Goal: Task Accomplishment & Management: Manage account settings

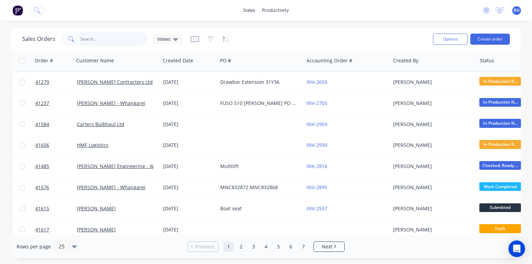
click at [125, 39] on input "text" at bounding box center [113, 39] width 67 height 14
type input "draw"
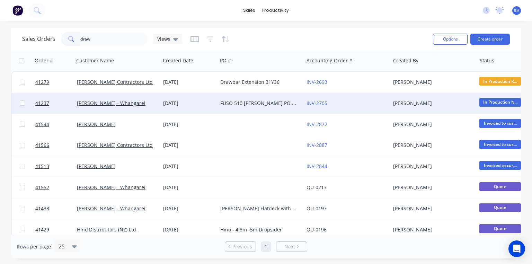
click at [138, 93] on div "[PERSON_NAME] - Whangarei" at bounding box center [117, 103] width 86 height 21
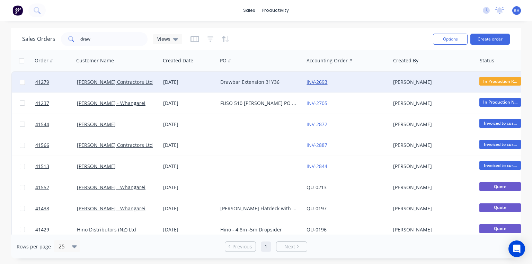
click at [317, 83] on link "INV-2693" at bounding box center [316, 82] width 21 height 7
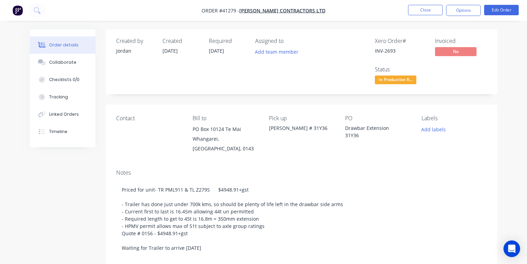
click at [15, 10] on img "button" at bounding box center [17, 10] width 10 height 10
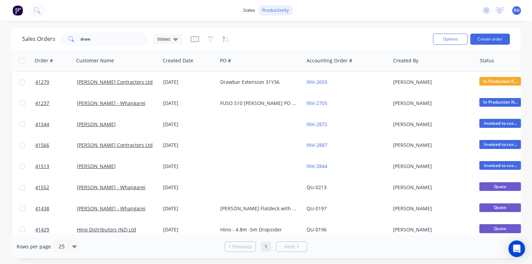
click at [286, 13] on div "productivity" at bounding box center [275, 10] width 34 height 10
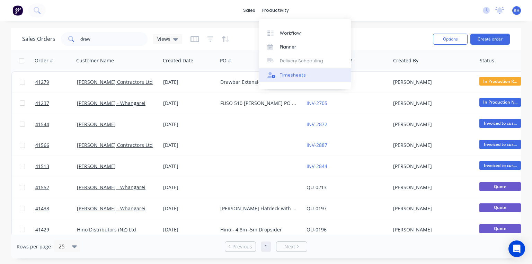
click at [301, 76] on div "Timesheets" at bounding box center [293, 75] width 26 height 6
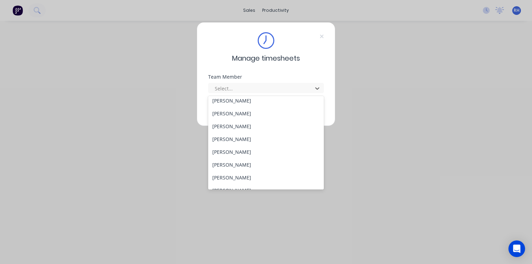
scroll to position [130, 0]
click at [241, 114] on div "[PERSON_NAME]" at bounding box center [266, 114] width 116 height 13
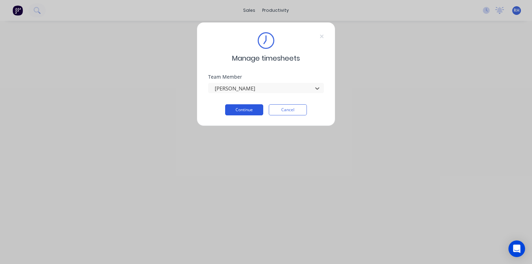
click at [244, 108] on button "Continue" at bounding box center [244, 109] width 38 height 11
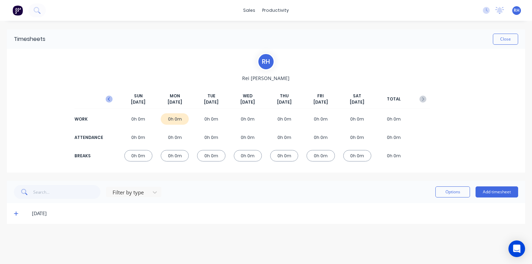
click at [108, 99] on icon "button" at bounding box center [109, 99] width 7 height 7
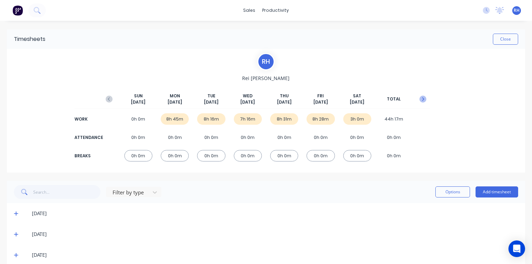
click at [419, 99] on icon "button" at bounding box center [422, 99] width 7 height 7
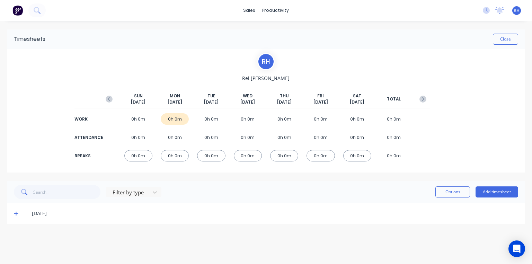
click at [15, 215] on icon at bounding box center [16, 213] width 4 height 5
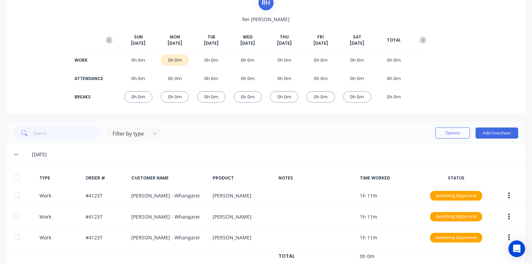
scroll to position [78, 0]
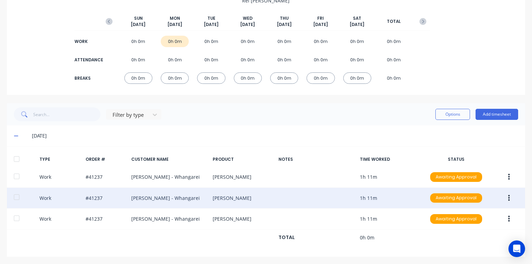
click at [508, 198] on button "button" at bounding box center [508, 198] width 16 height 12
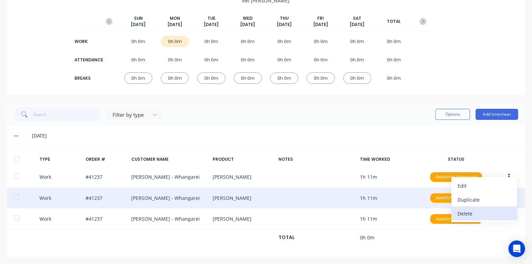
click at [478, 210] on div "Delete" at bounding box center [483, 213] width 53 height 10
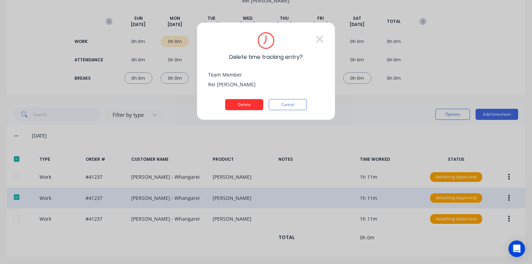
click at [251, 105] on button "Delete" at bounding box center [244, 104] width 38 height 11
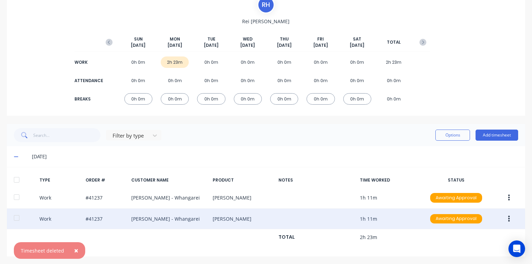
click at [509, 219] on button "button" at bounding box center [508, 218] width 16 height 12
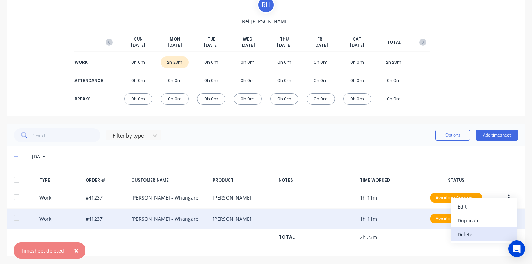
click at [481, 234] on div "Delete" at bounding box center [483, 234] width 53 height 10
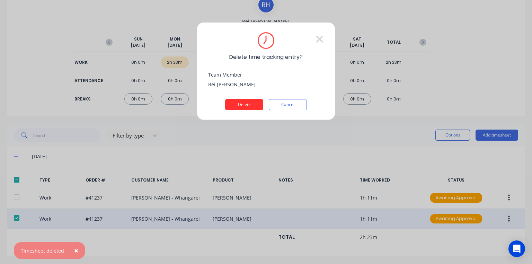
click at [254, 104] on button "Delete" at bounding box center [244, 104] width 38 height 11
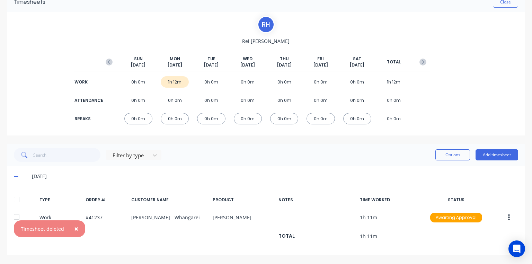
scroll to position [36, 0]
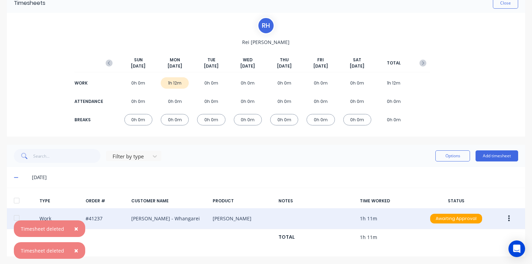
click at [507, 220] on button "button" at bounding box center [508, 218] width 16 height 12
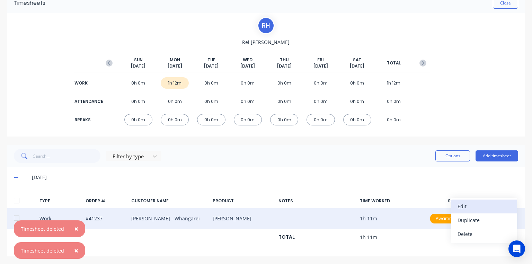
click at [469, 206] on div "Edit" at bounding box center [483, 206] width 53 height 10
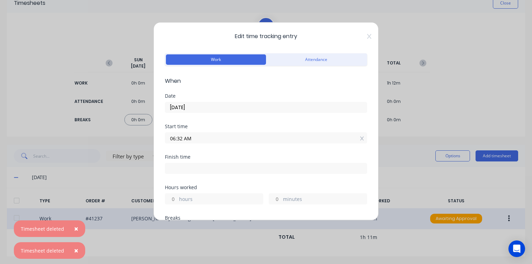
click at [182, 137] on input "06:32 AM" at bounding box center [265, 138] width 201 height 10
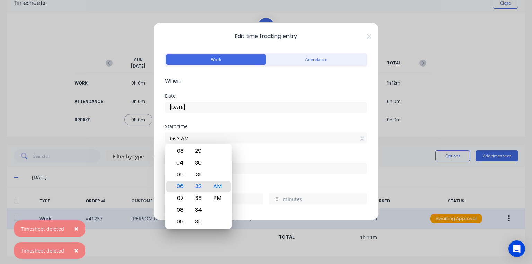
click at [199, 163] on div "30" at bounding box center [198, 163] width 17 height 12
type input "06:30 AM"
click at [277, 126] on div "Start time" at bounding box center [266, 126] width 202 height 5
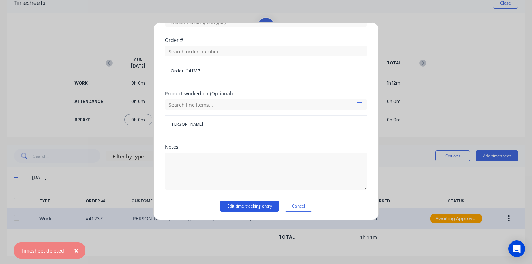
click at [239, 203] on button "Edit time tracking entry" at bounding box center [249, 205] width 59 height 11
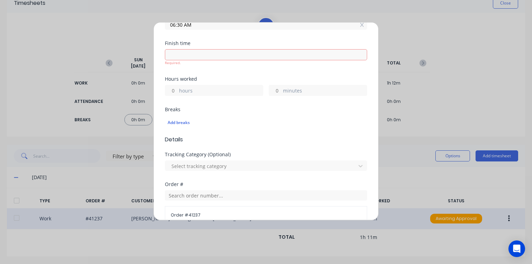
scroll to position [257, 0]
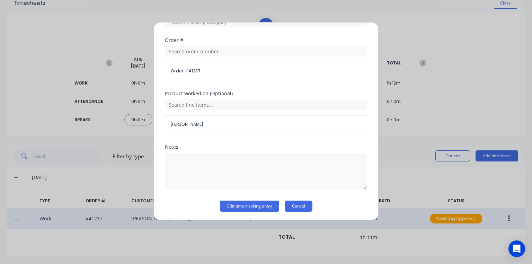
click at [303, 204] on button "Cancel" at bounding box center [298, 205] width 28 height 11
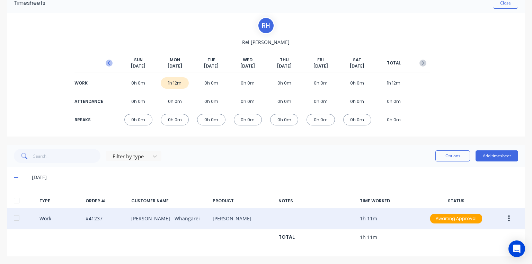
click at [108, 62] on icon "button" at bounding box center [109, 62] width 2 height 3
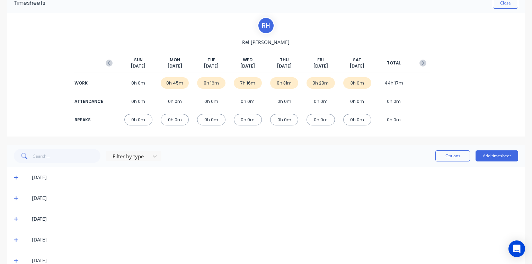
click at [353, 88] on div "WORK 0h 0m 8h 45m 8h 16m 7h 16m 8h 31m 8h 28m 3h 0m 44h 17m" at bounding box center [265, 83] width 327 height 16
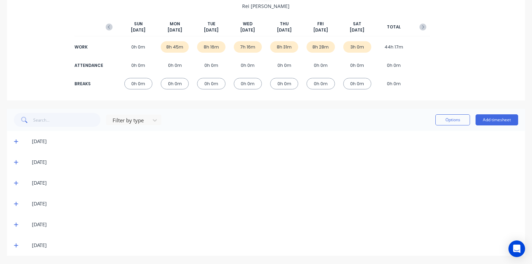
click at [14, 245] on icon at bounding box center [16, 245] width 4 height 4
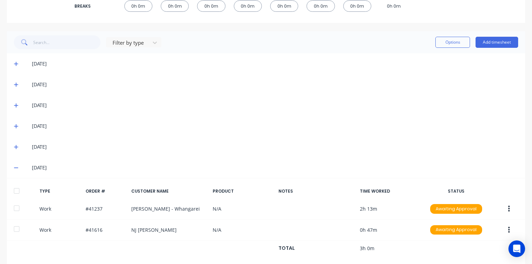
scroll to position [161, 0]
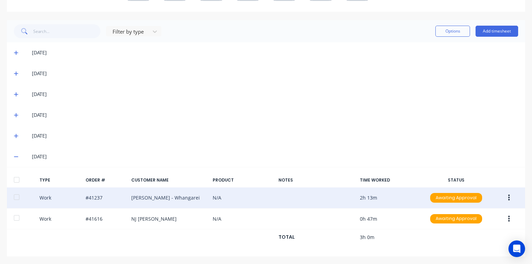
click at [508, 198] on icon "button" at bounding box center [509, 198] width 2 height 8
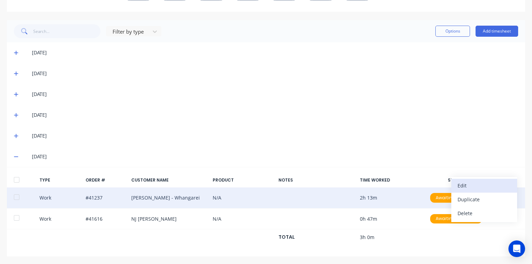
click at [466, 185] on div "Edit" at bounding box center [483, 185] width 53 height 10
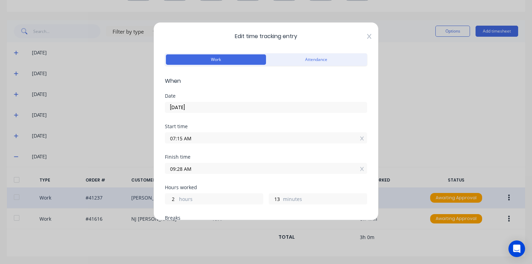
click at [367, 35] on icon at bounding box center [369, 36] width 4 height 5
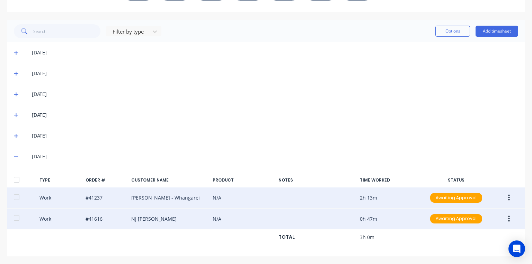
click at [508, 218] on button "button" at bounding box center [508, 218] width 16 height 12
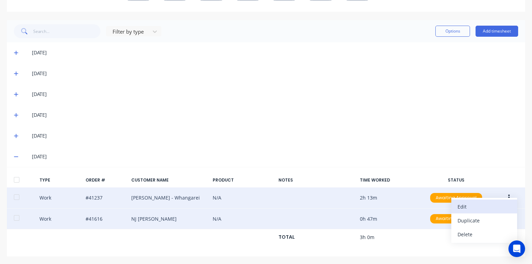
click at [461, 205] on div "Edit" at bounding box center [483, 206] width 53 height 10
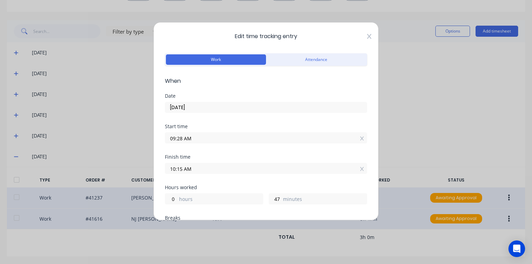
click at [367, 38] on icon at bounding box center [369, 36] width 4 height 5
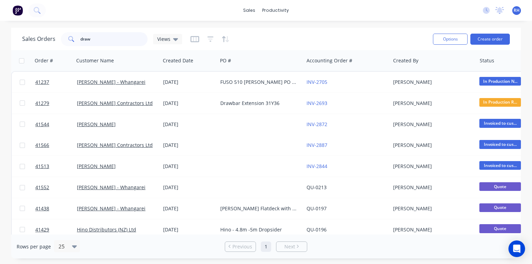
click at [125, 38] on input "draw" at bounding box center [113, 39] width 67 height 14
type input "d"
click at [307, 33] on div "Sales Orders Views" at bounding box center [224, 38] width 405 height 17
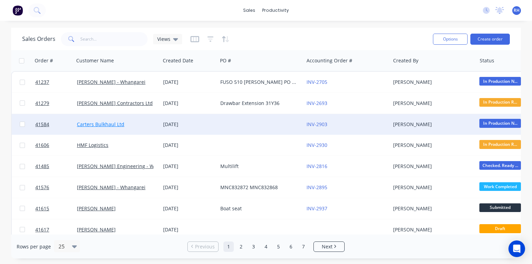
click at [113, 122] on link "Carters Bulkhaul Ltd" at bounding box center [100, 124] width 47 height 7
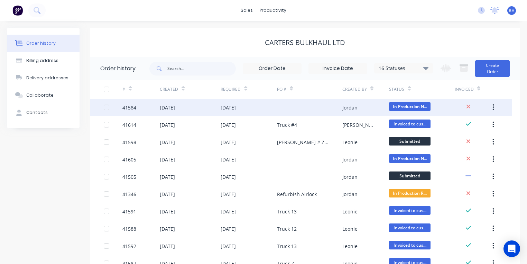
click at [180, 103] on div "[DATE]" at bounding box center [190, 107] width 61 height 17
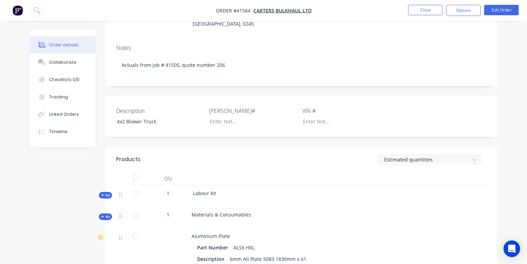
scroll to position [93, 0]
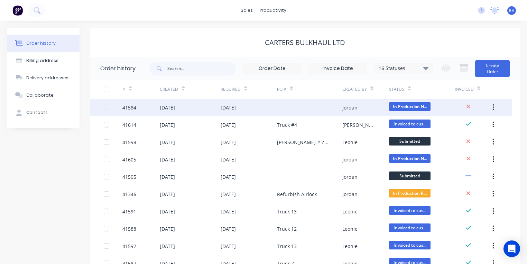
click at [175, 105] on div "[DATE]" at bounding box center [167, 107] width 15 height 7
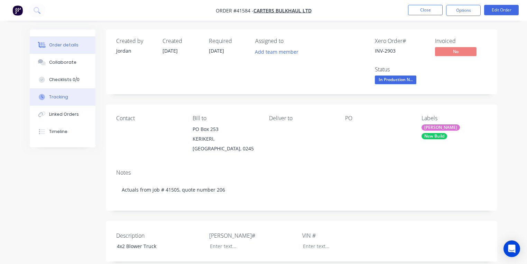
click at [66, 97] on div "Tracking" at bounding box center [58, 97] width 19 height 6
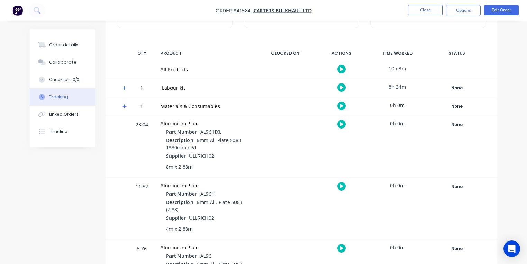
scroll to position [86, 0]
click at [124, 88] on icon at bounding box center [124, 87] width 4 height 5
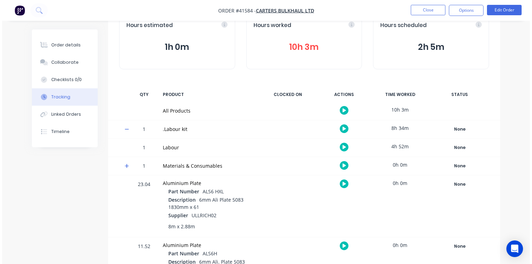
scroll to position [0, 0]
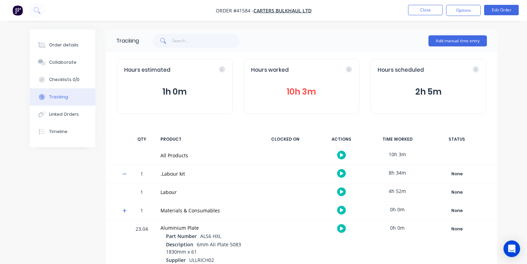
click at [310, 88] on button "10h 3m" at bounding box center [301, 91] width 101 height 13
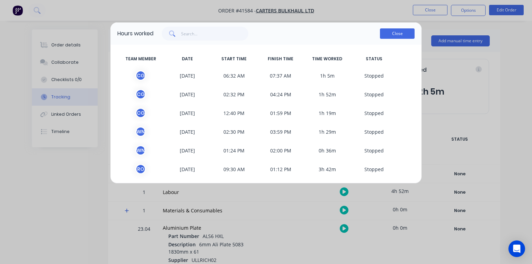
click at [402, 37] on button "Close" at bounding box center [397, 33] width 35 height 10
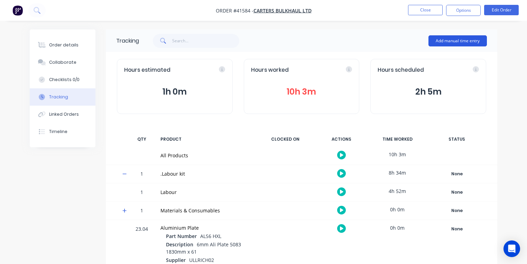
click at [453, 44] on button "Add manual time entry" at bounding box center [458, 40] width 58 height 11
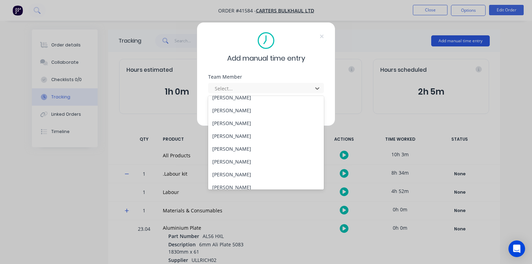
scroll to position [134, 0]
click at [238, 111] on div "[PERSON_NAME]" at bounding box center [266, 110] width 116 height 13
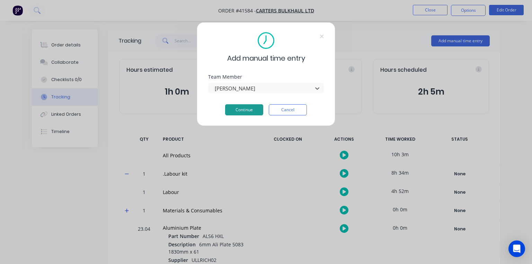
click at [257, 113] on button "Continue" at bounding box center [244, 109] width 38 height 11
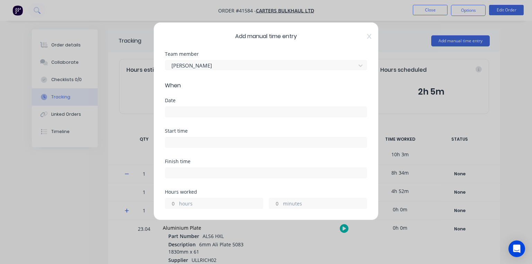
click at [224, 110] on input at bounding box center [265, 112] width 201 height 10
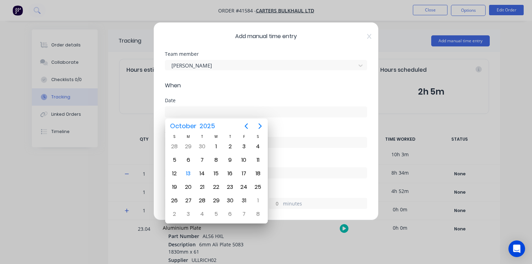
click at [258, 160] on div "11" at bounding box center [258, 160] width 10 height 10
type input "[DATE]"
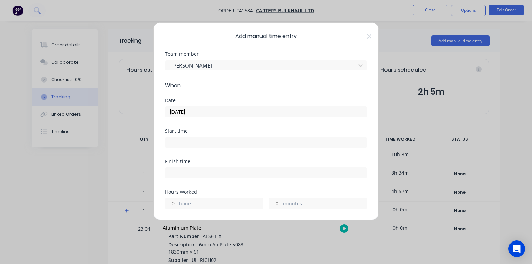
click at [225, 143] on input at bounding box center [265, 142] width 201 height 10
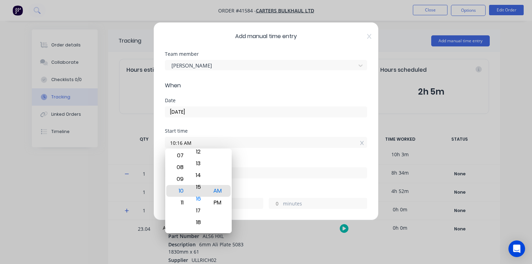
type input "10:15 AM"
click at [238, 129] on div "Start time" at bounding box center [266, 130] width 202 height 5
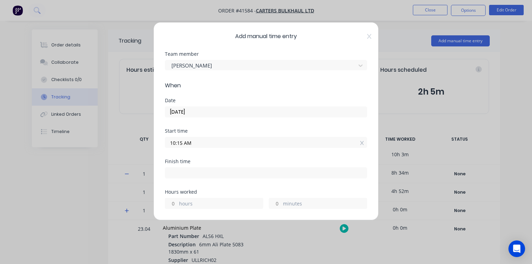
click at [217, 172] on input at bounding box center [265, 172] width 201 height 10
type input "07:46 AM"
type input "21"
type input "31"
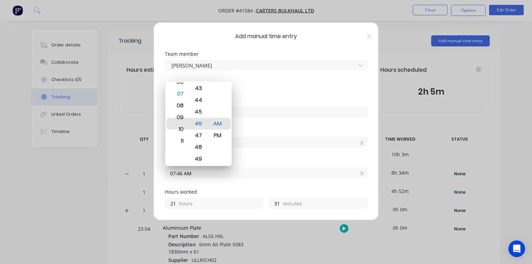
type input "10:46 AM"
type input "0"
type input "10:45 AM"
type input "30"
click at [272, 88] on span "When" at bounding box center [266, 85] width 202 height 8
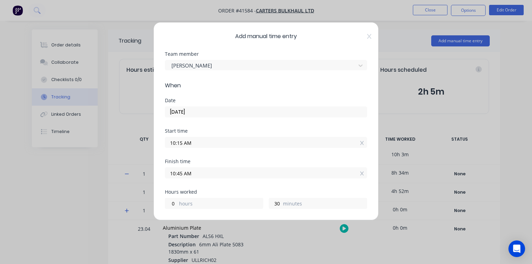
click at [180, 172] on input "10:45 AM" at bounding box center [265, 172] width 201 height 10
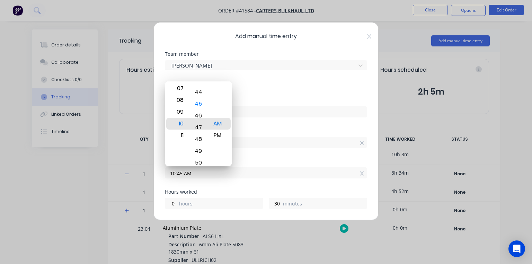
type input "10:47 AM"
type input "32"
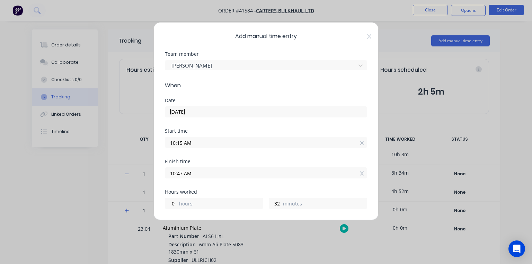
click at [260, 92] on form "Team member [PERSON_NAME] When Date [DATE] Start time 10:15 AM Finish time 10:4…" at bounding box center [266, 266] width 202 height 428
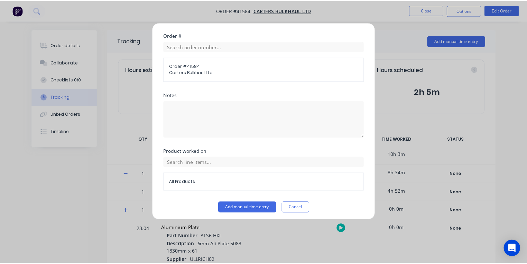
scroll to position [269, 0]
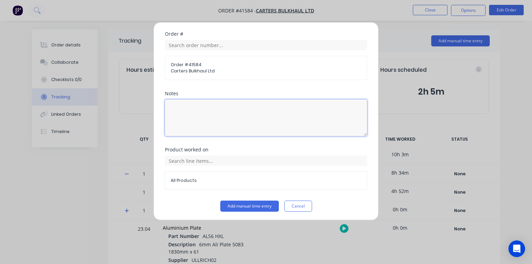
click at [220, 111] on textarea at bounding box center [266, 117] width 202 height 37
type textarea "Visit KAT for measure up/pics"
click at [304, 88] on div "Order # Order # 41584 Carters Bulkhaul Ltd" at bounding box center [266, 61] width 202 height 60
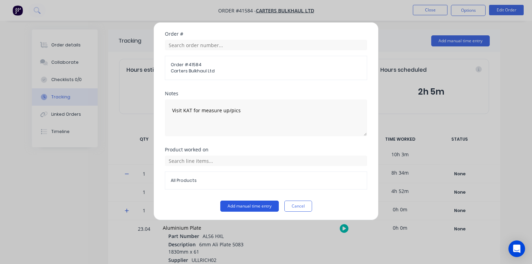
click at [262, 203] on button "Add manual time entry" at bounding box center [249, 205] width 58 height 11
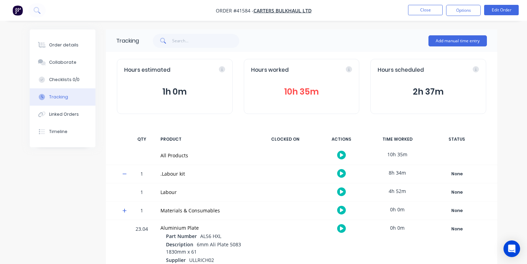
click at [307, 87] on button "10h 35m" at bounding box center [301, 91] width 101 height 13
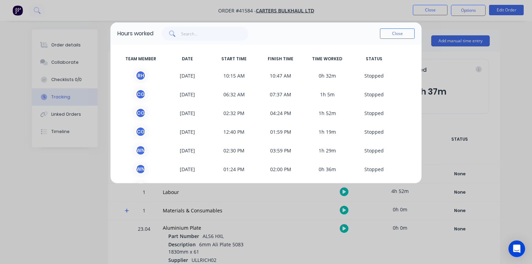
click at [327, 77] on span "0h 32m" at bounding box center [327, 75] width 47 height 10
click at [400, 38] on button "Close" at bounding box center [397, 33] width 35 height 10
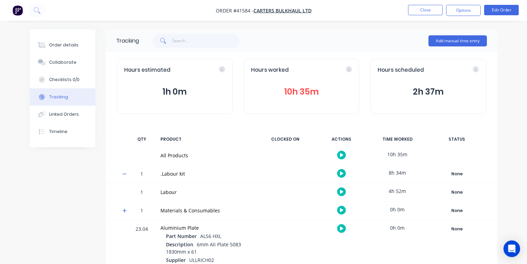
click at [20, 9] on img "button" at bounding box center [17, 10] width 10 height 10
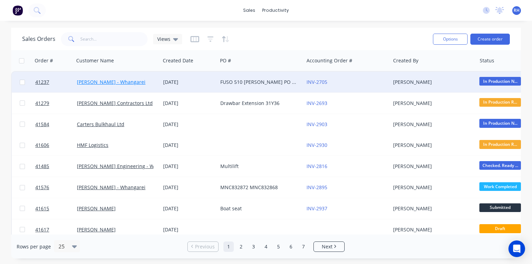
click at [130, 80] on link "[PERSON_NAME] - Whangarei" at bounding box center [111, 82] width 69 height 7
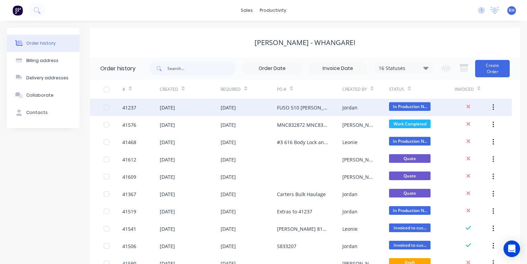
click at [291, 110] on div "FUSO 510 [PERSON_NAME] PO 825751" at bounding box center [303, 107] width 52 height 7
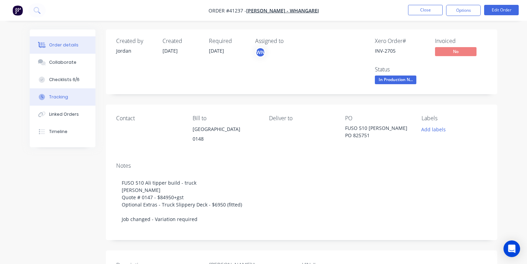
click at [76, 96] on button "Tracking" at bounding box center [63, 96] width 66 height 17
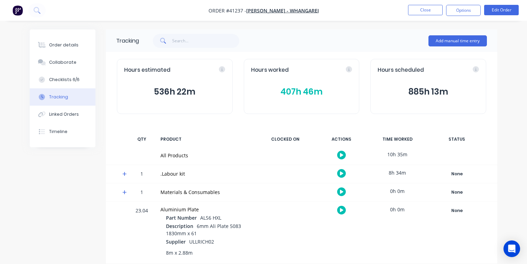
click at [316, 97] on button "407h 46m" at bounding box center [301, 91] width 101 height 13
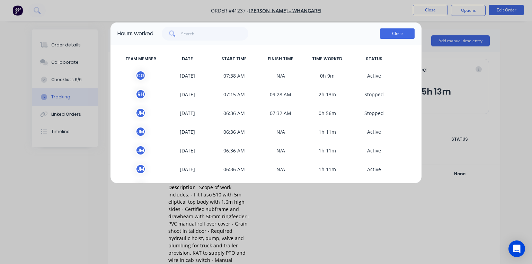
click at [398, 38] on button "Close" at bounding box center [397, 33] width 35 height 10
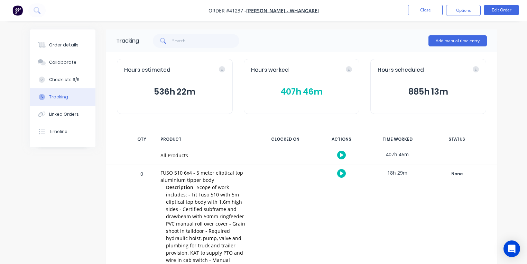
click at [464, 51] on div "Tracking Add manual time entry" at bounding box center [302, 40] width 392 height 22
click at [461, 46] on button "Add manual time entry" at bounding box center [458, 40] width 58 height 11
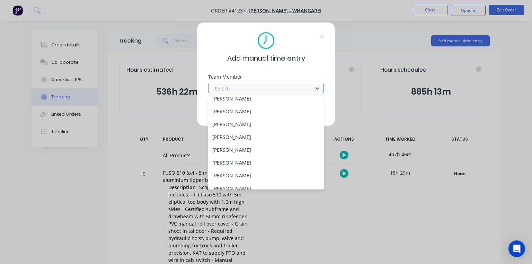
scroll to position [132, 0]
click at [234, 110] on div "[PERSON_NAME]" at bounding box center [266, 112] width 116 height 13
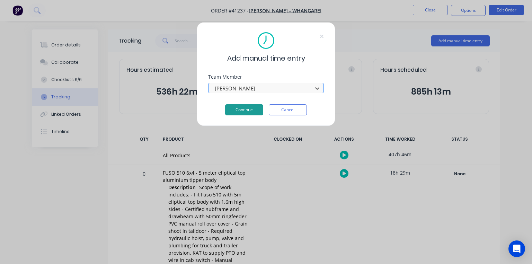
click at [252, 110] on button "Continue" at bounding box center [244, 109] width 38 height 11
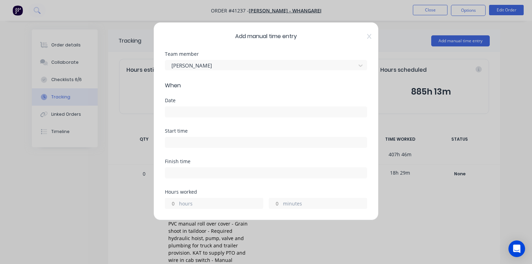
click at [206, 110] on input at bounding box center [265, 112] width 201 height 10
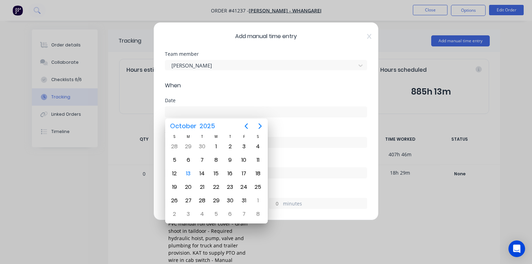
click at [257, 155] on div "11" at bounding box center [258, 160] width 10 height 10
type input "[DATE]"
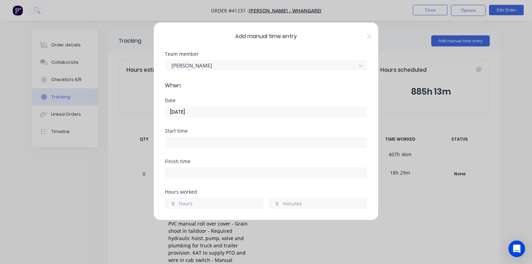
click at [225, 140] on input at bounding box center [265, 142] width 201 height 10
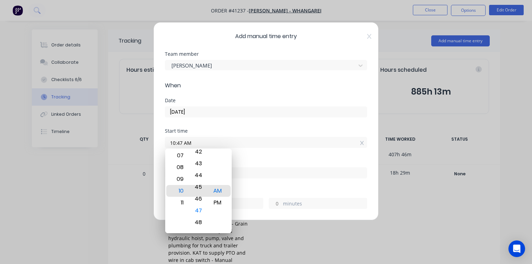
type input "10:45 AM"
click at [225, 131] on div "Start time" at bounding box center [266, 130] width 202 height 5
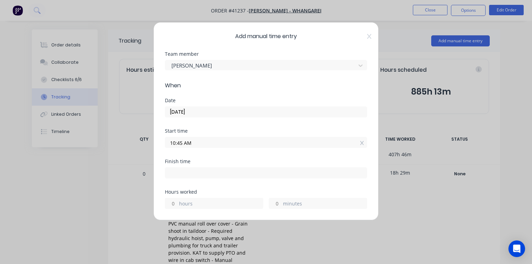
click at [183, 143] on input "10:45 AM" at bounding box center [265, 142] width 201 height 10
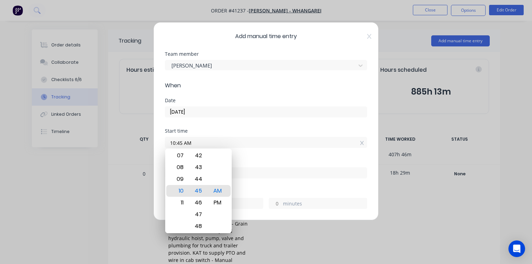
click at [183, 143] on input "10:45 AM" at bounding box center [265, 142] width 201 height 10
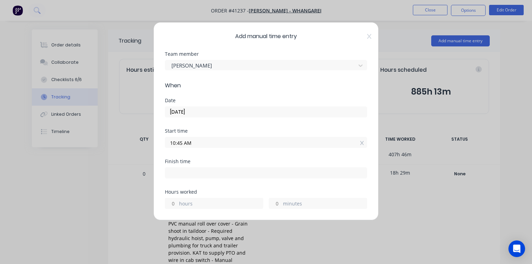
click at [263, 159] on div "Finish time" at bounding box center [266, 161] width 202 height 5
click at [208, 171] on input at bounding box center [265, 172] width 201 height 10
type input "07:48 AM"
type input "21"
type input "3"
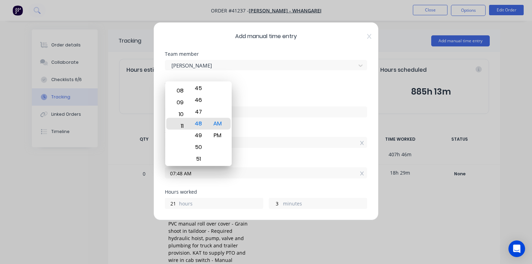
type input "11:48 AM"
type input "1"
type input "11:41 AM"
type input "0"
type input "56"
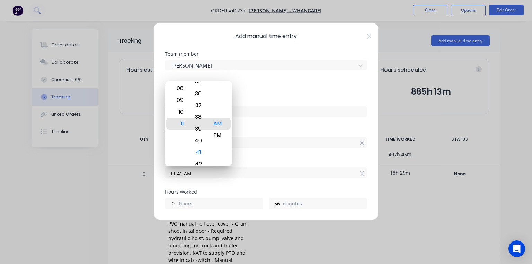
type input "11:38 AM"
type input "53"
type input "11:35 AM"
type input "50"
type input "11:32 AM"
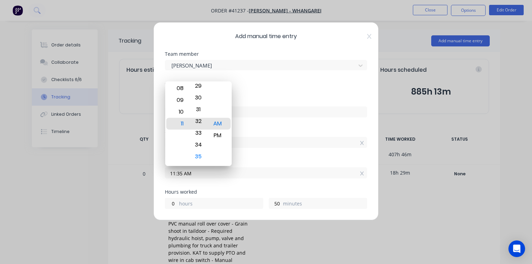
type input "47"
type input "11:30 AM"
type input "45"
click at [257, 87] on span "When" at bounding box center [266, 85] width 202 height 8
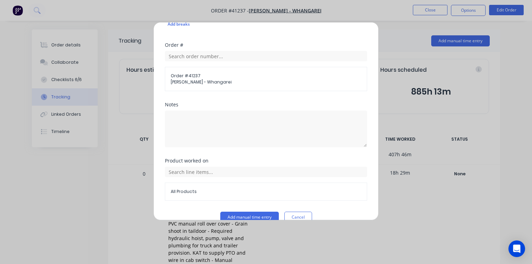
scroll to position [269, 0]
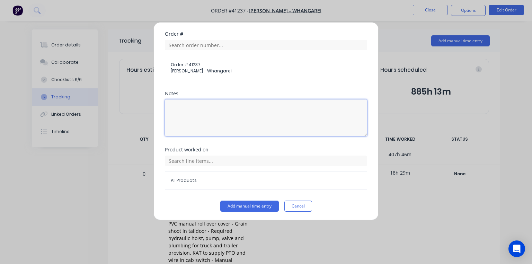
click at [212, 118] on textarea at bounding box center [266, 117] width 202 height 37
click at [181, 111] on textarea "6.15 - 7.00am" at bounding box center [266, 117] width 202 height 37
type textarea "6.15am - 7.00am"
click at [316, 85] on div "Order # Order # 41237 [PERSON_NAME] - Whangarei" at bounding box center [266, 61] width 202 height 60
click at [262, 205] on button "Add manual time entry" at bounding box center [249, 205] width 58 height 11
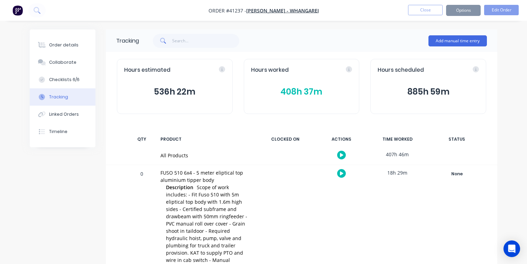
click at [16, 13] on img "button" at bounding box center [17, 10] width 10 height 10
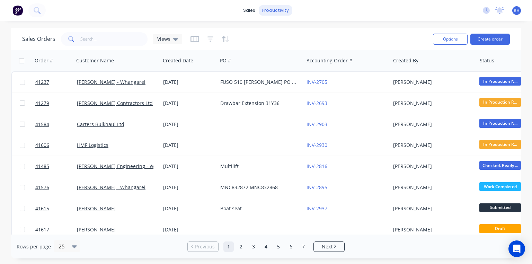
click at [273, 13] on div "productivity" at bounding box center [275, 10] width 34 height 10
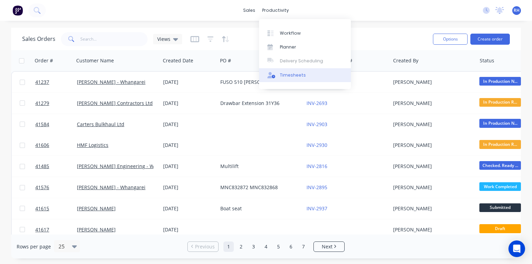
click at [299, 78] on div "Timesheets" at bounding box center [293, 75] width 26 height 6
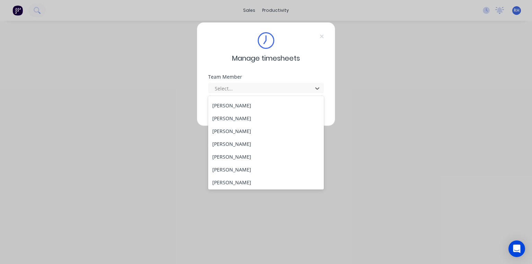
scroll to position [126, 0]
click at [245, 118] on div "[PERSON_NAME]" at bounding box center [266, 118] width 116 height 13
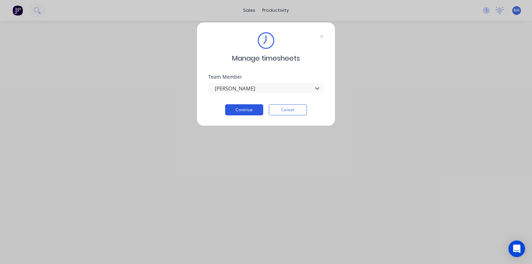
click at [251, 113] on button "Continue" at bounding box center [244, 109] width 38 height 11
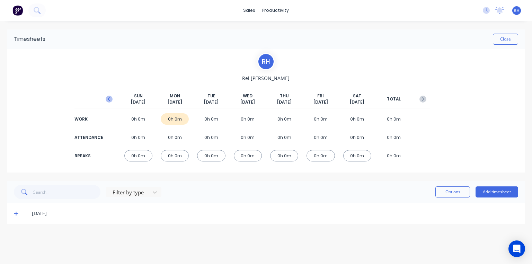
click at [108, 97] on icon "button" at bounding box center [109, 99] width 7 height 7
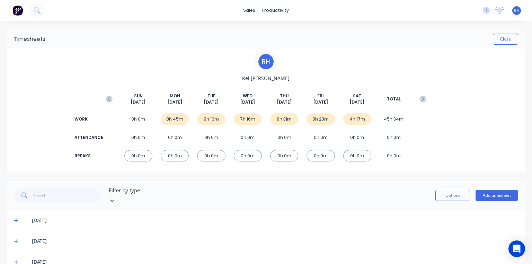
click at [316, 121] on div "8h 28m" at bounding box center [320, 118] width 28 height 11
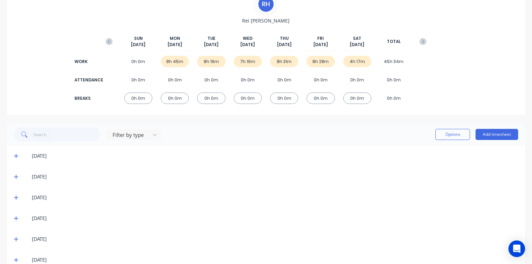
scroll to position [72, 0]
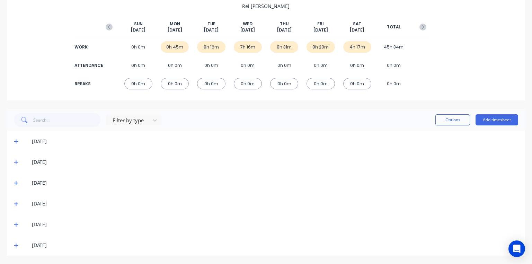
click at [15, 244] on icon at bounding box center [16, 245] width 4 height 5
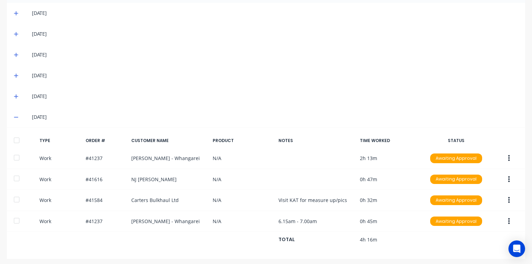
scroll to position [202, 0]
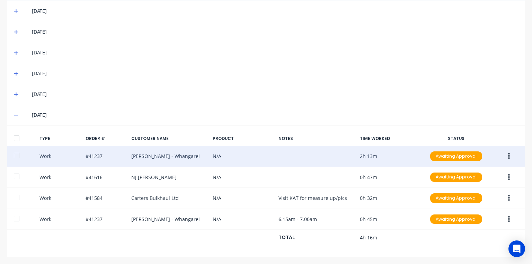
click at [507, 157] on button "button" at bounding box center [508, 156] width 16 height 12
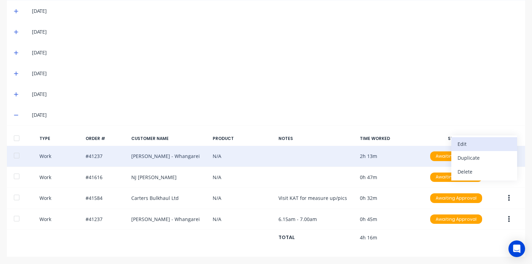
click at [468, 142] on div "Edit" at bounding box center [483, 144] width 53 height 10
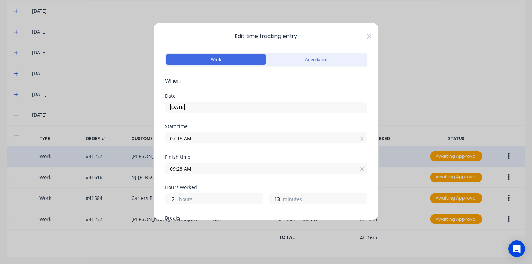
click at [367, 36] on icon at bounding box center [369, 37] width 4 height 6
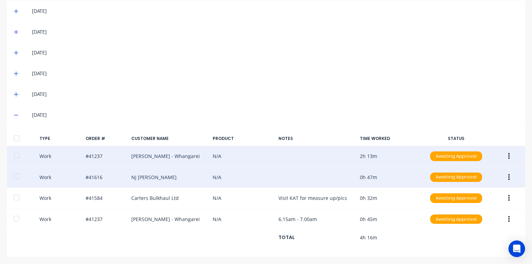
click at [509, 182] on button "button" at bounding box center [508, 177] width 16 height 12
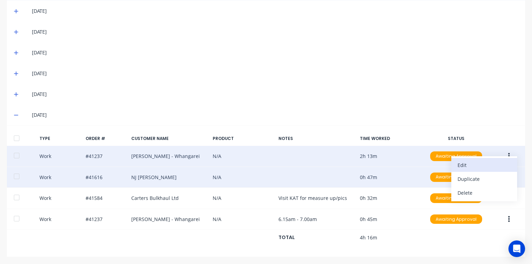
click at [475, 167] on div "Edit" at bounding box center [483, 165] width 53 height 10
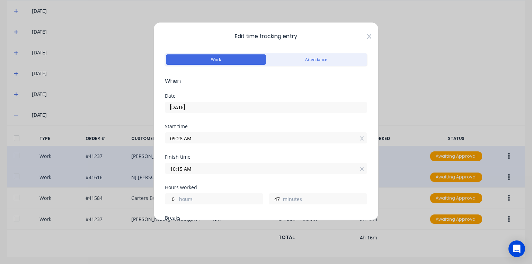
click at [367, 37] on icon at bounding box center [369, 36] width 4 height 5
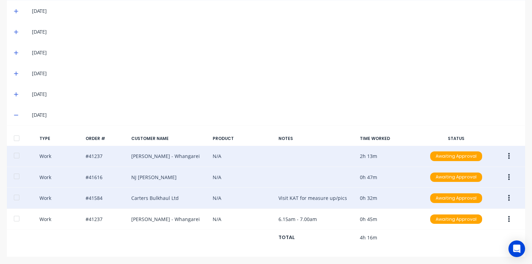
click at [504, 202] on button "button" at bounding box center [508, 198] width 16 height 12
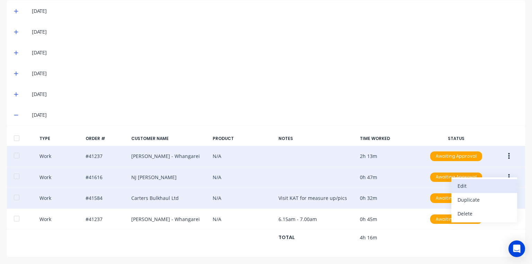
click at [474, 185] on div "Edit" at bounding box center [483, 186] width 53 height 10
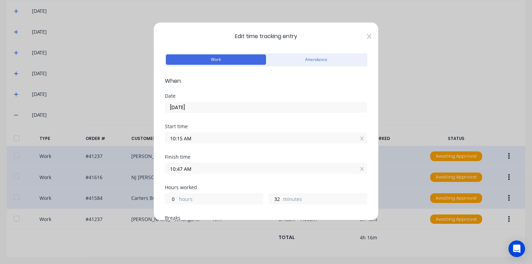
click at [367, 37] on icon at bounding box center [369, 37] width 4 height 6
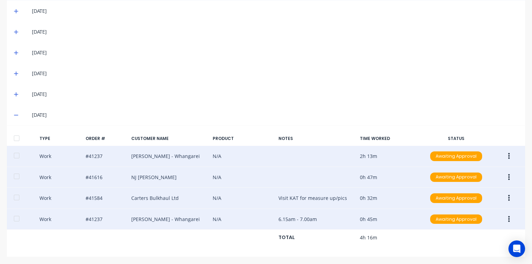
click at [500, 215] on button "button" at bounding box center [508, 219] width 16 height 12
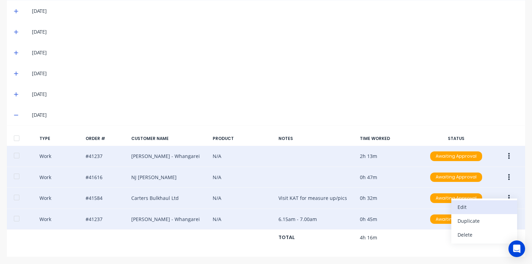
click at [473, 208] on div "Edit" at bounding box center [483, 207] width 53 height 10
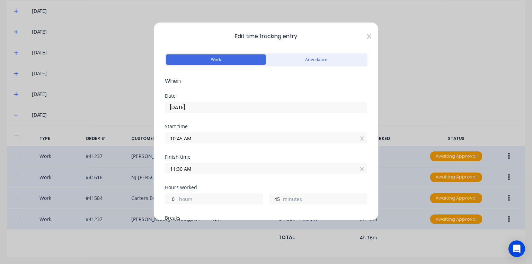
click at [367, 36] on icon at bounding box center [369, 36] width 4 height 5
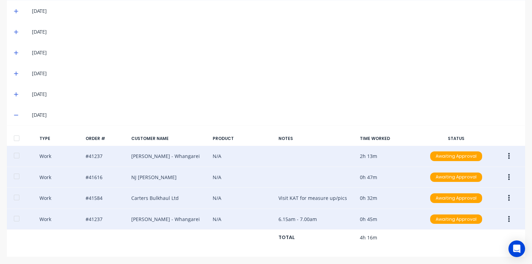
click at [508, 156] on icon "button" at bounding box center [509, 156] width 2 height 8
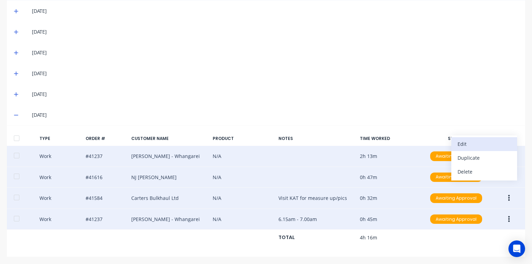
click at [472, 144] on div "Edit" at bounding box center [483, 144] width 53 height 10
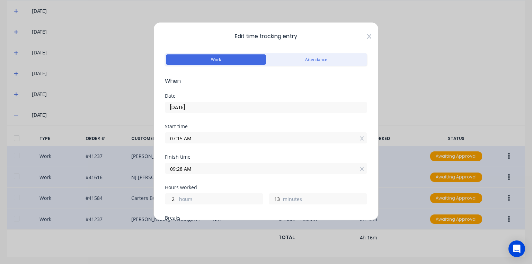
click at [367, 35] on icon at bounding box center [369, 37] width 4 height 6
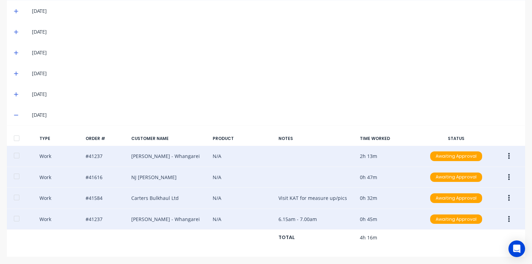
click at [508, 217] on icon "button" at bounding box center [509, 219] width 2 height 6
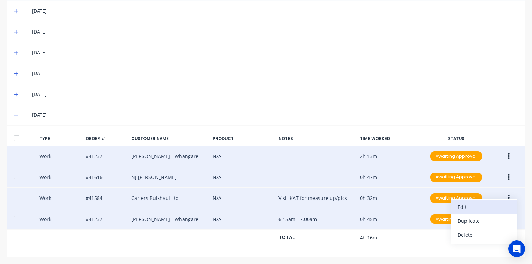
click at [469, 207] on div "Edit" at bounding box center [483, 207] width 53 height 10
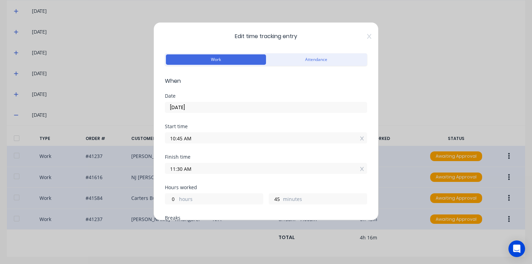
click at [182, 169] on input "11:30 AM" at bounding box center [265, 168] width 201 height 10
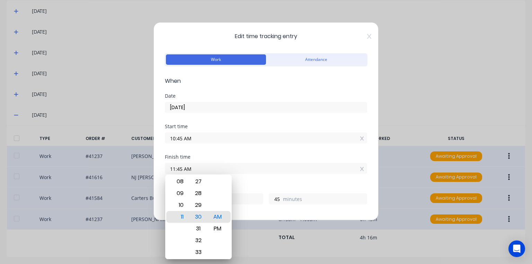
type input "11:45 AM"
click at [334, 124] on div "Start time" at bounding box center [266, 126] width 202 height 5
type input "1"
type input "0"
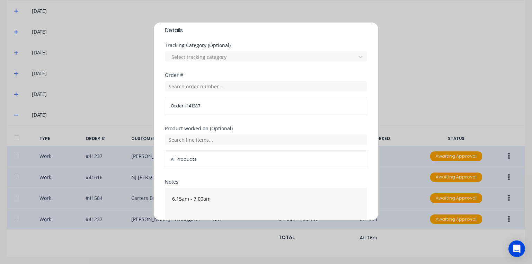
scroll to position [252, 0]
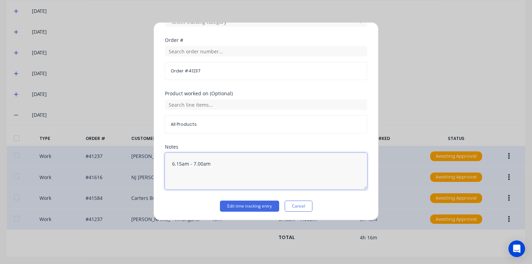
click at [173, 165] on textarea "6.15am - 7.00am" at bounding box center [266, 171] width 202 height 37
click at [202, 163] on textarea "6.15am - 7.00am" at bounding box center [266, 171] width 202 height 37
type textarea "6.15am - 7.15am"
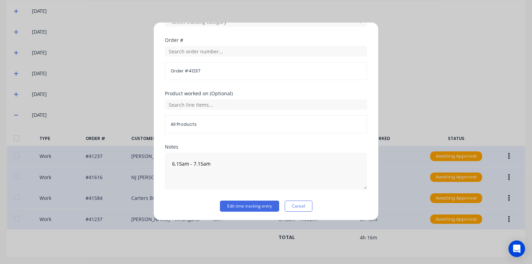
click at [311, 134] on div "Product worked on (Optional) All Products" at bounding box center [266, 117] width 202 height 53
click at [261, 205] on button "Edit time tracking entry" at bounding box center [249, 205] width 59 height 11
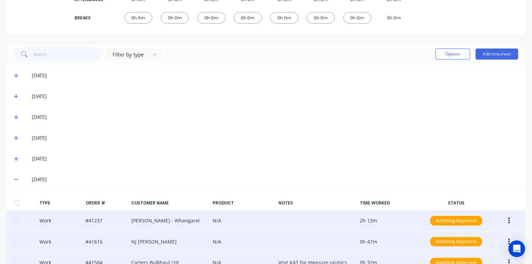
scroll to position [0, 0]
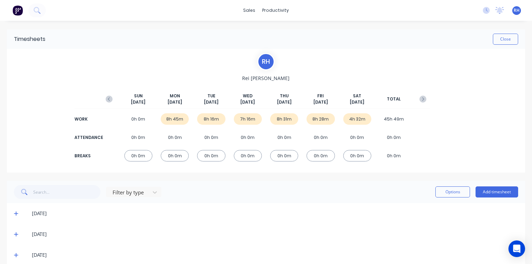
click at [22, 13] on img at bounding box center [17, 10] width 10 height 10
